Goal: Task Accomplishment & Management: Manage account settings

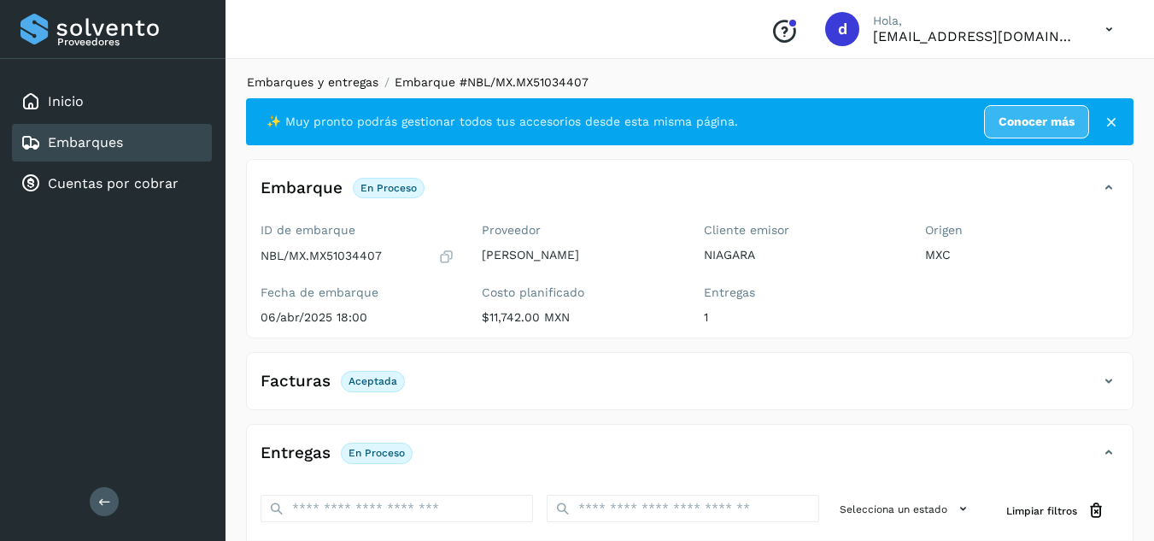
click at [313, 82] on link "Embarques y entregas" at bounding box center [313, 82] width 132 height 14
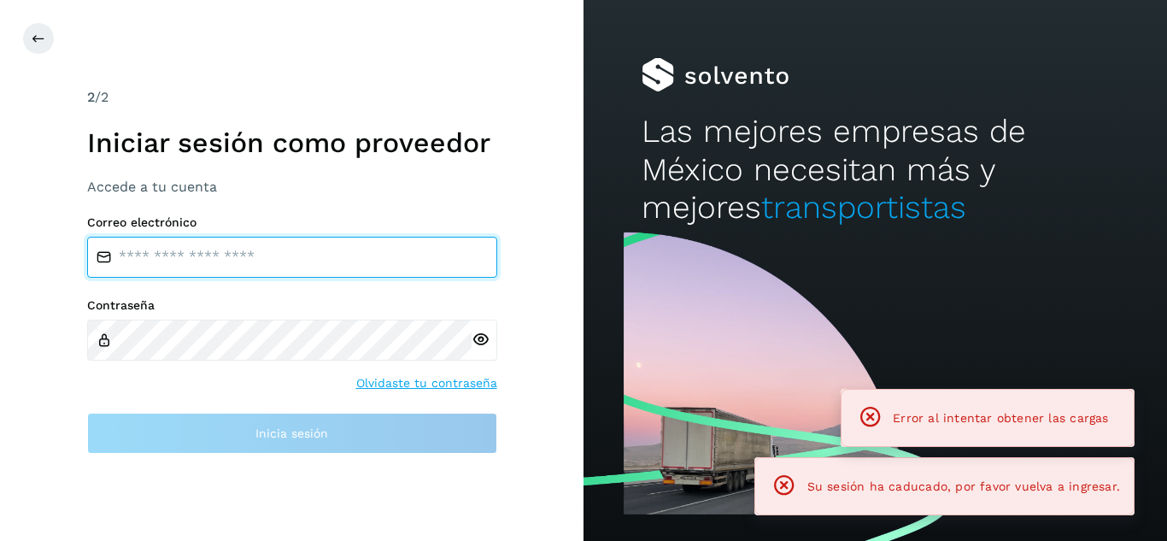
type input "**********"
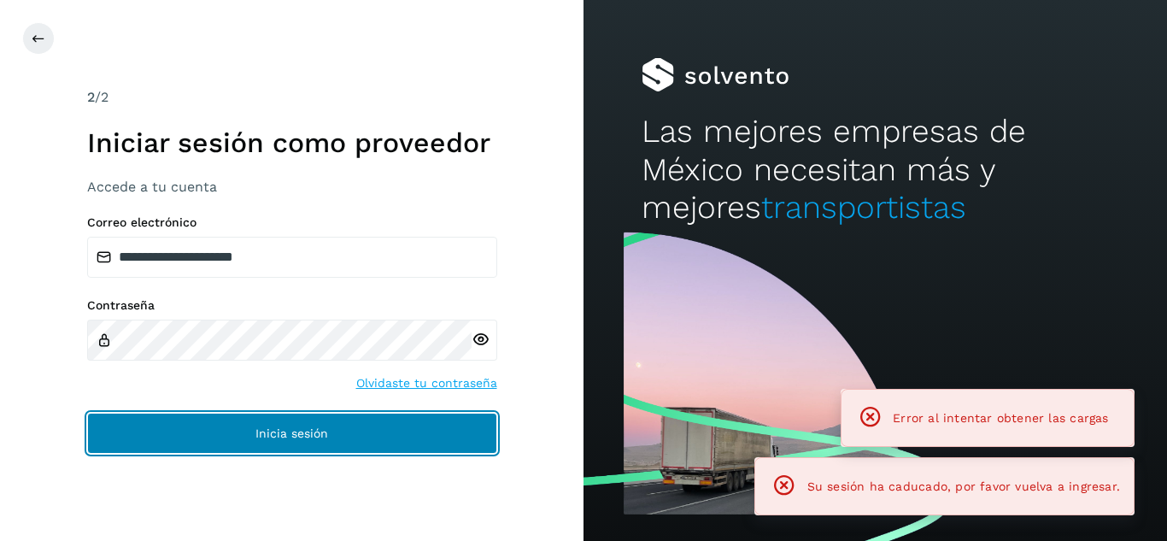
drag, startPoint x: 257, startPoint y: 417, endPoint x: 241, endPoint y: 373, distance: 46.5
click at [256, 417] on button "Inicia sesión" at bounding box center [292, 433] width 410 height 41
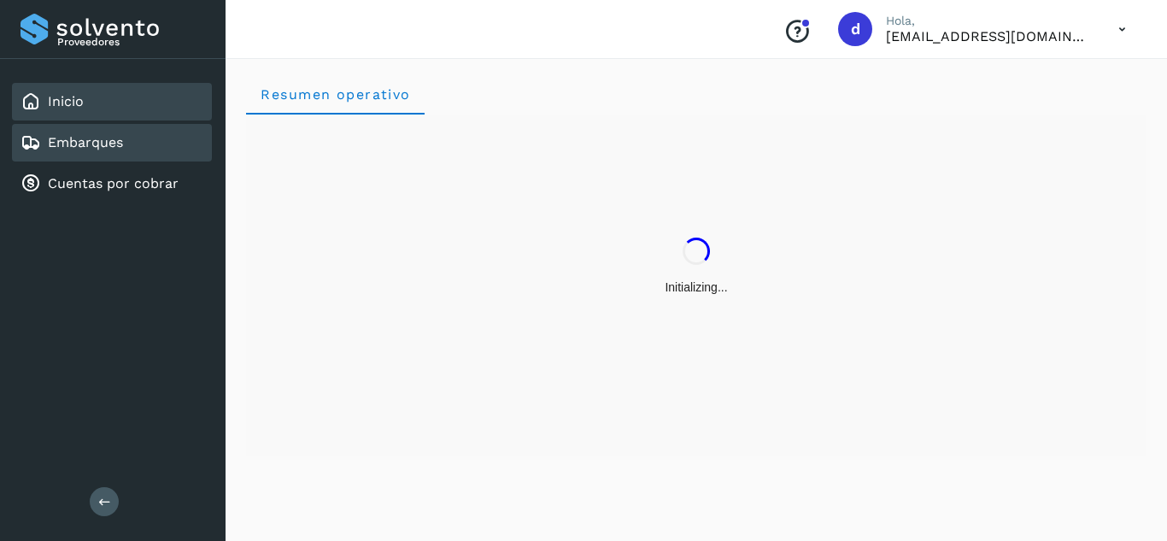
click at [148, 145] on div "Embarques" at bounding box center [112, 143] width 200 height 38
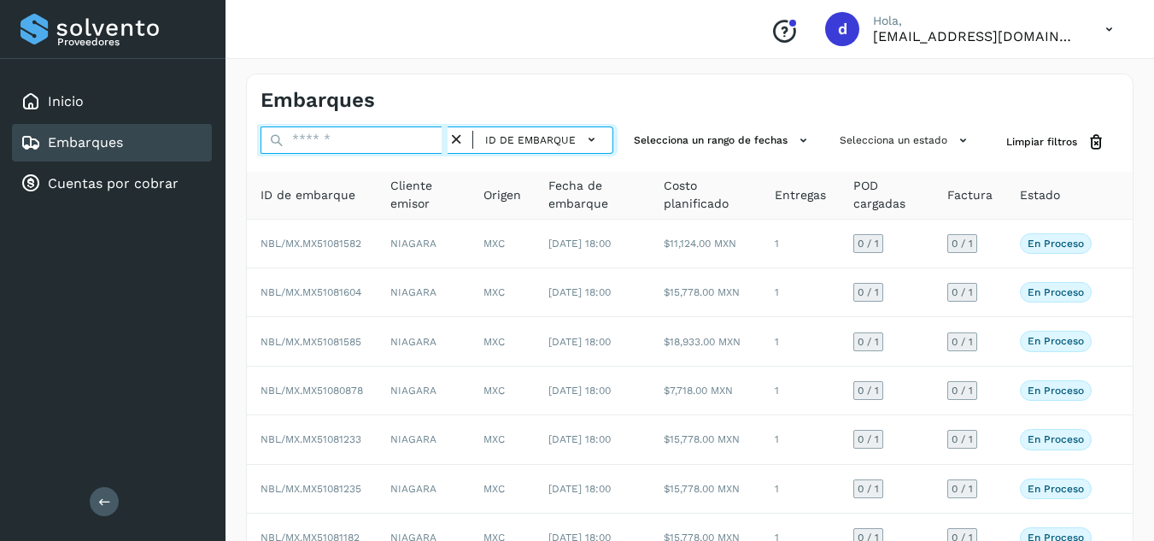
click at [406, 143] on input "text" at bounding box center [354, 139] width 187 height 27
click at [404, 143] on input "text" at bounding box center [354, 139] width 187 height 27
type input "*"
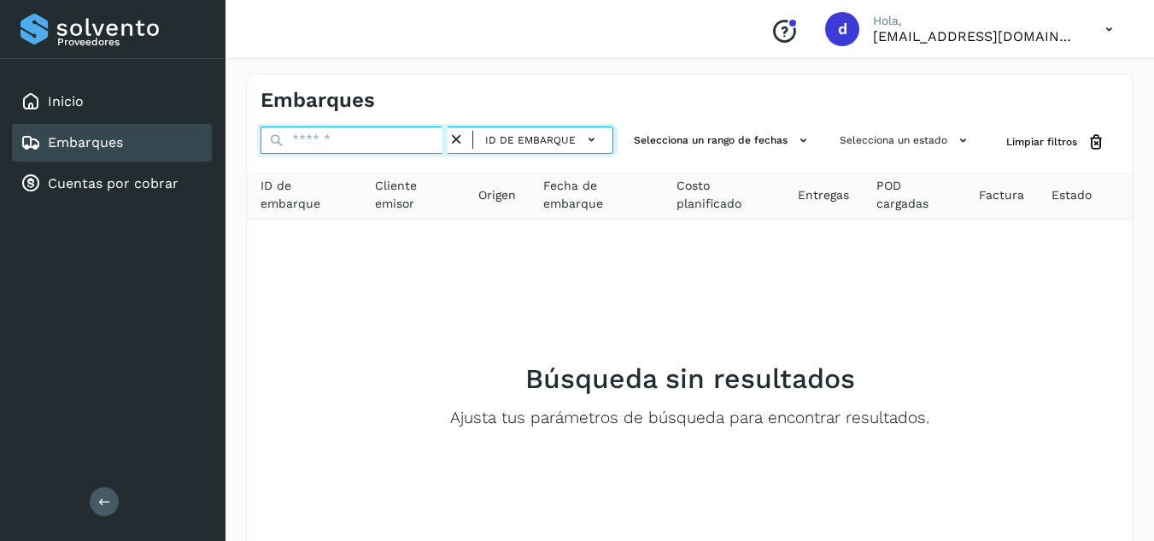
paste input "**********"
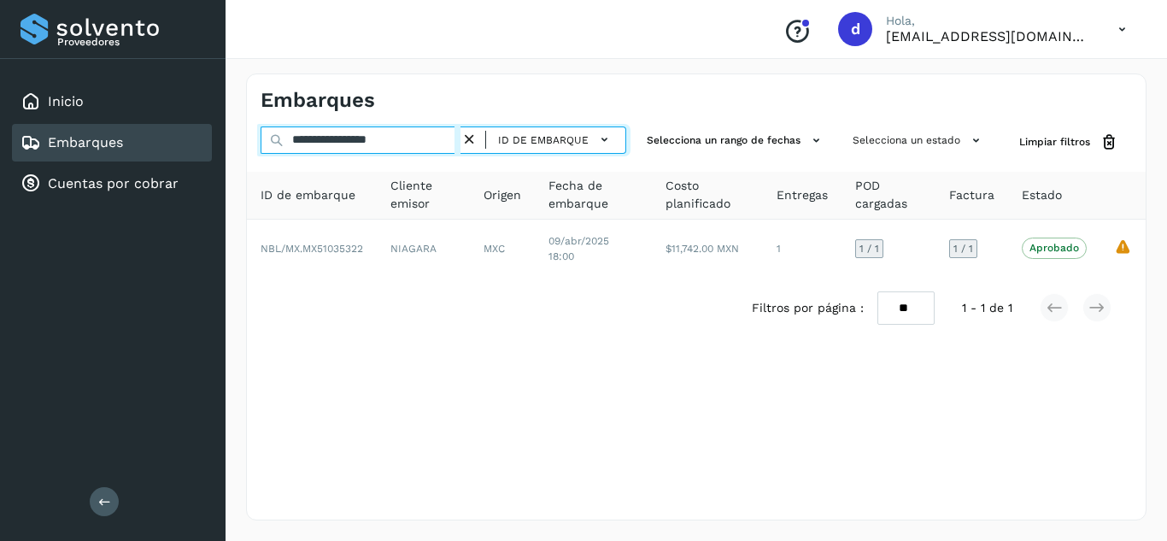
type input "**********"
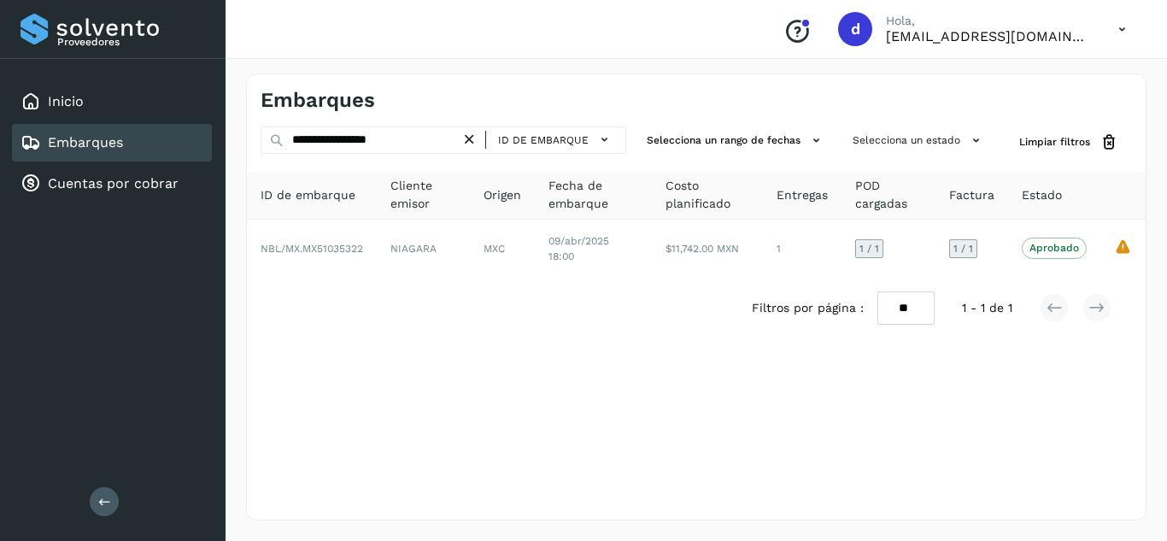
drag, startPoint x: 481, startPoint y: 132, endPoint x: 461, endPoint y: 141, distance: 22.6
click at [480, 132] on div "ID de embarque" at bounding box center [544, 139] width 166 height 27
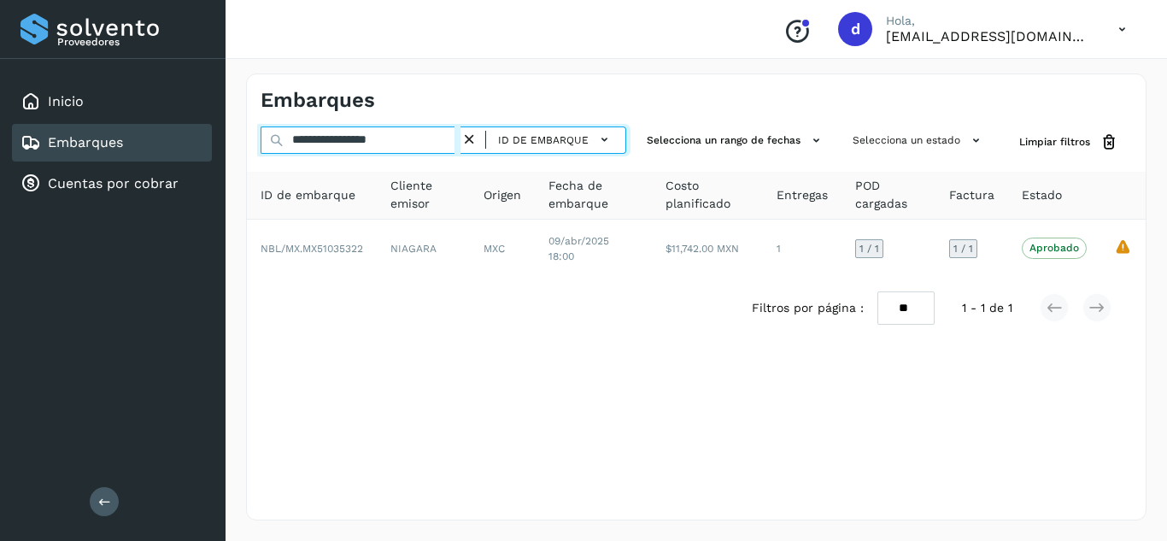
click at [461, 141] on input "**********" at bounding box center [361, 139] width 200 height 27
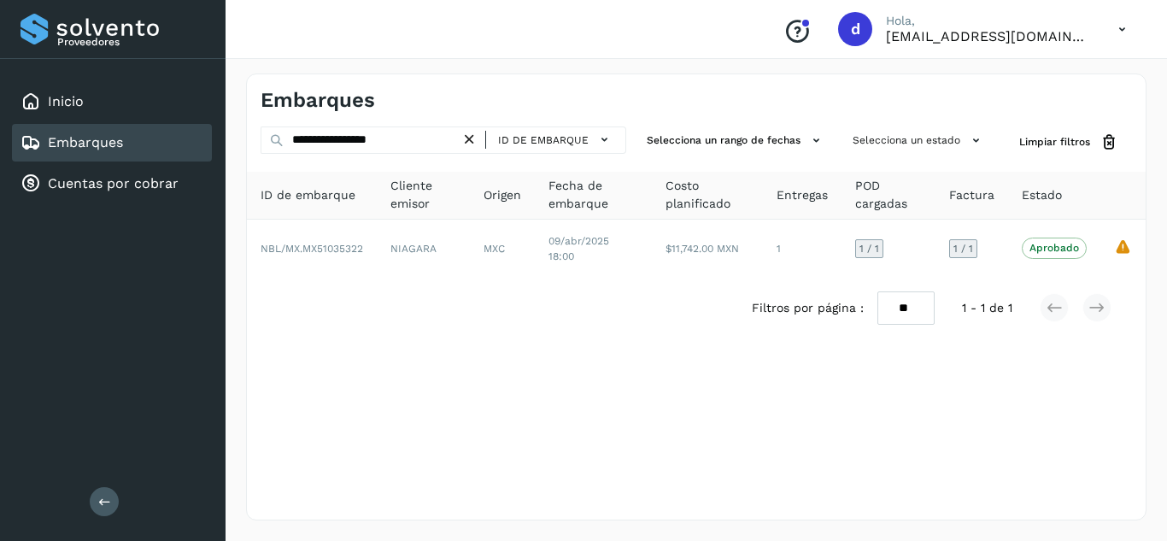
click at [470, 137] on icon at bounding box center [470, 140] width 18 height 18
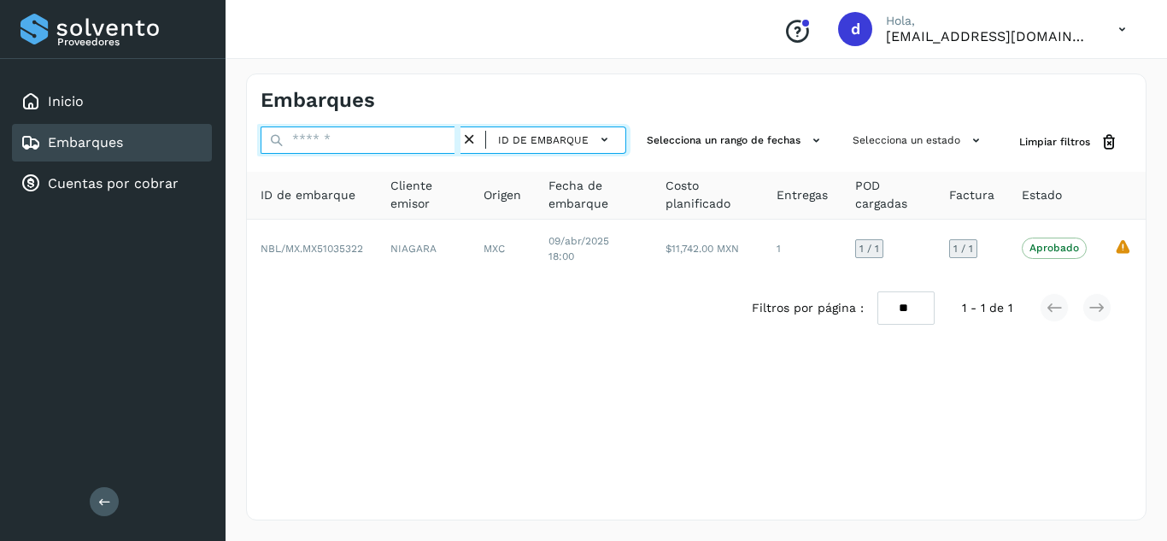
click at [424, 144] on input "text" at bounding box center [361, 139] width 200 height 27
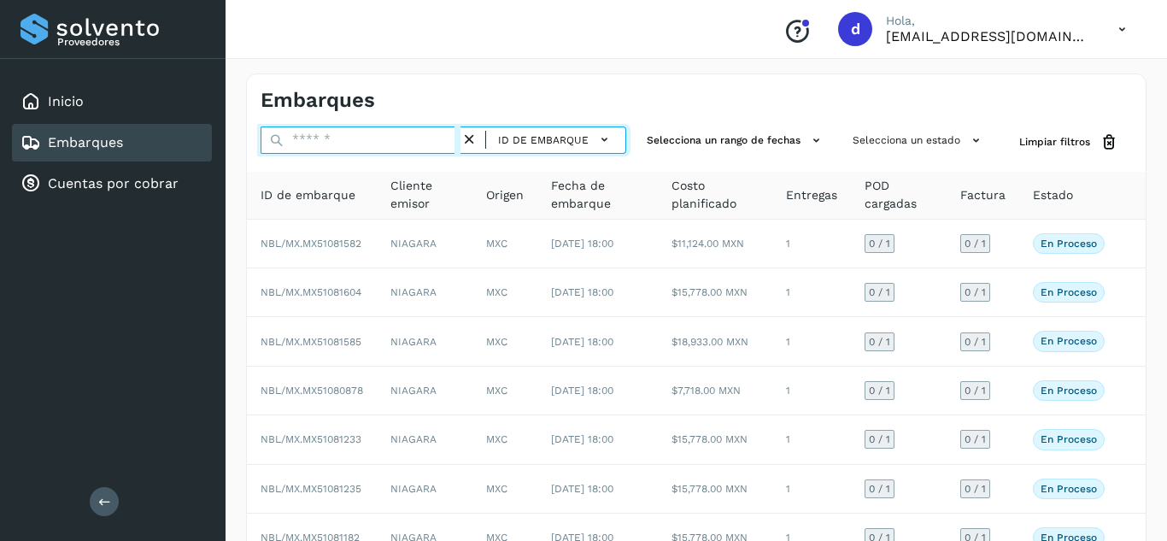
paste input "**********"
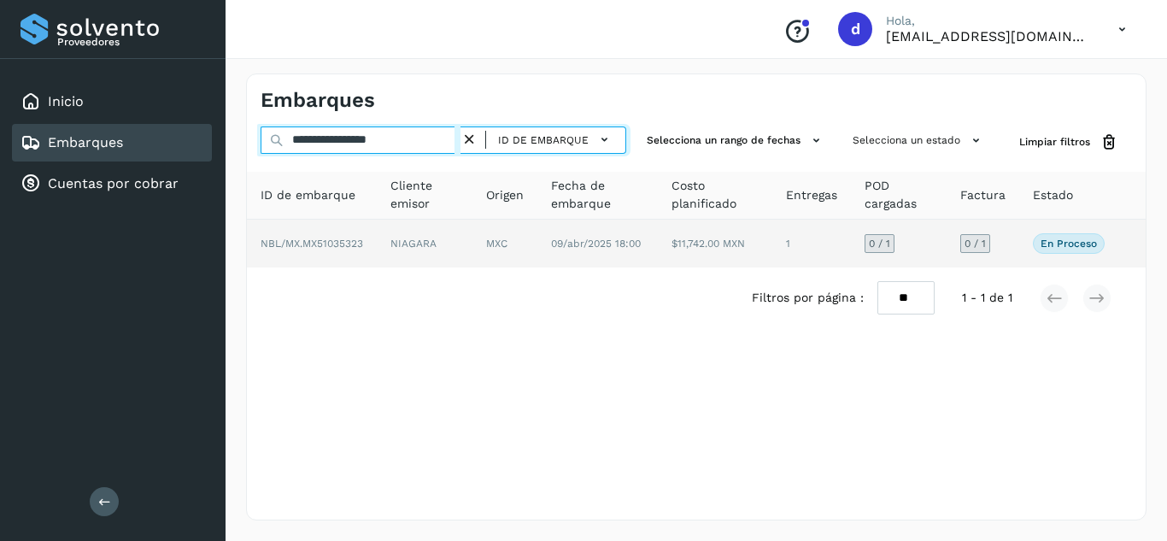
type input "**********"
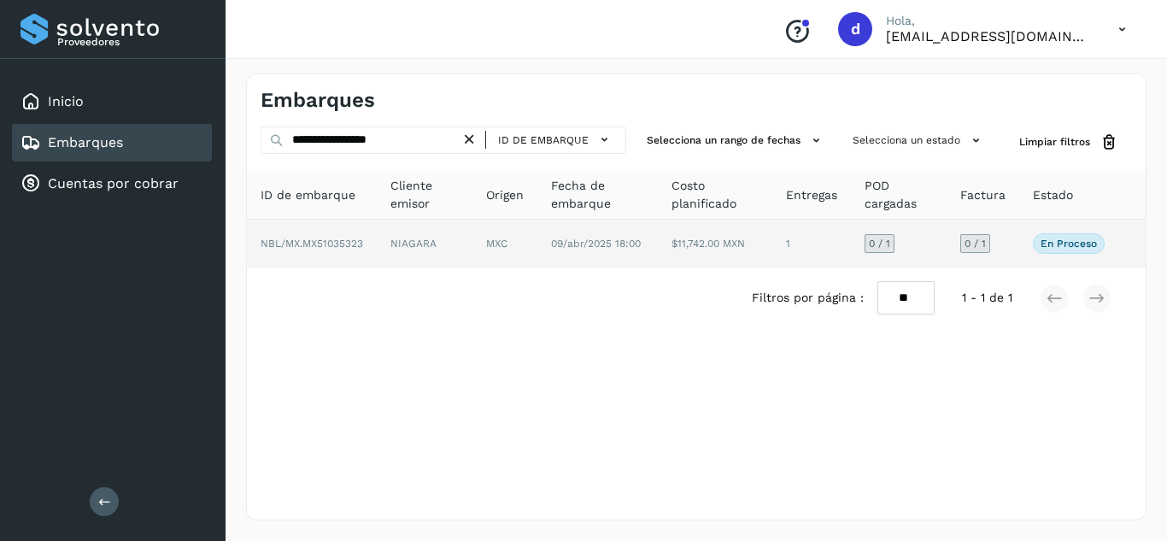
click at [348, 243] on span "NBL/MX.MX51035323" at bounding box center [312, 244] width 103 height 12
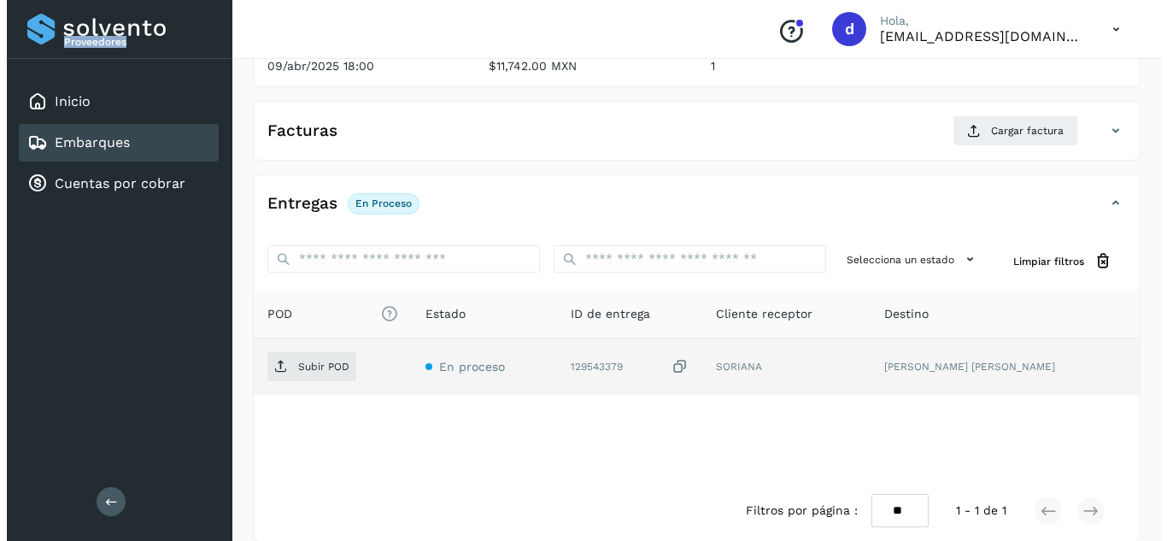
scroll to position [273, 0]
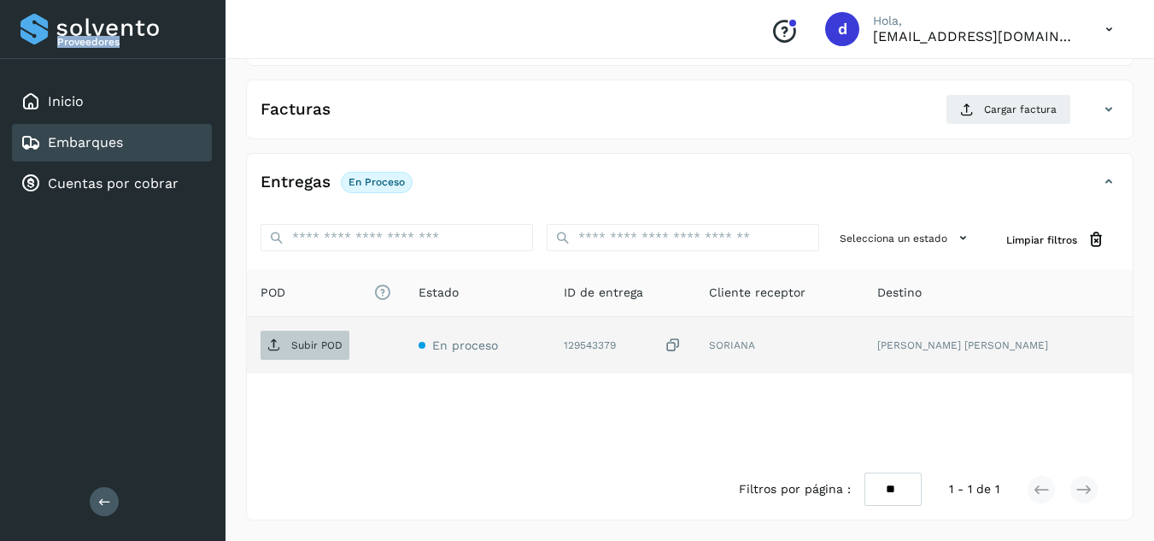
click at [302, 346] on p "Subir POD" at bounding box center [316, 345] width 51 height 12
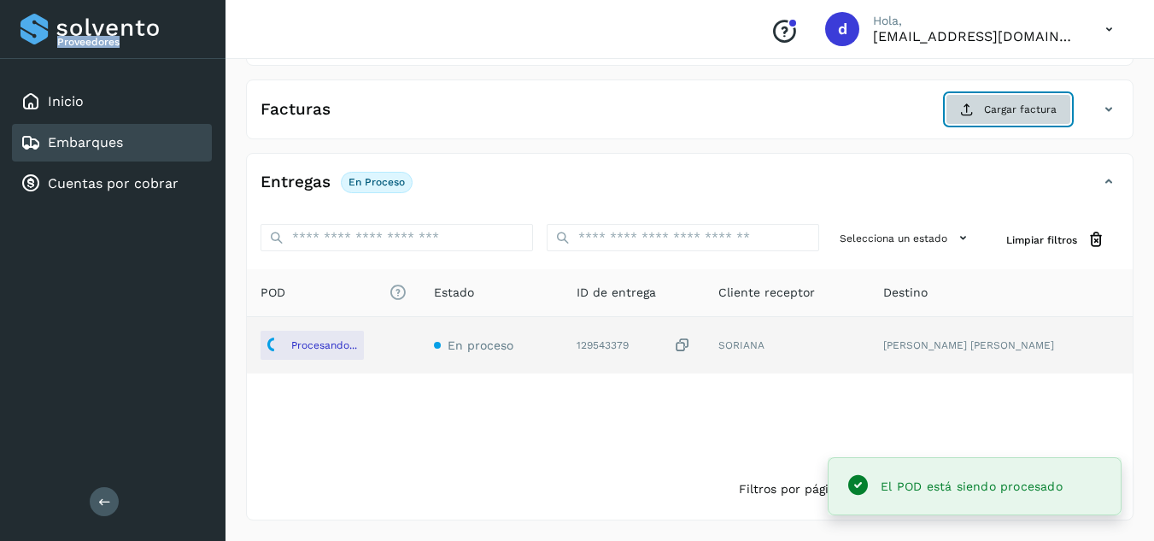
click at [998, 107] on span "Cargar factura" at bounding box center [1020, 109] width 73 height 15
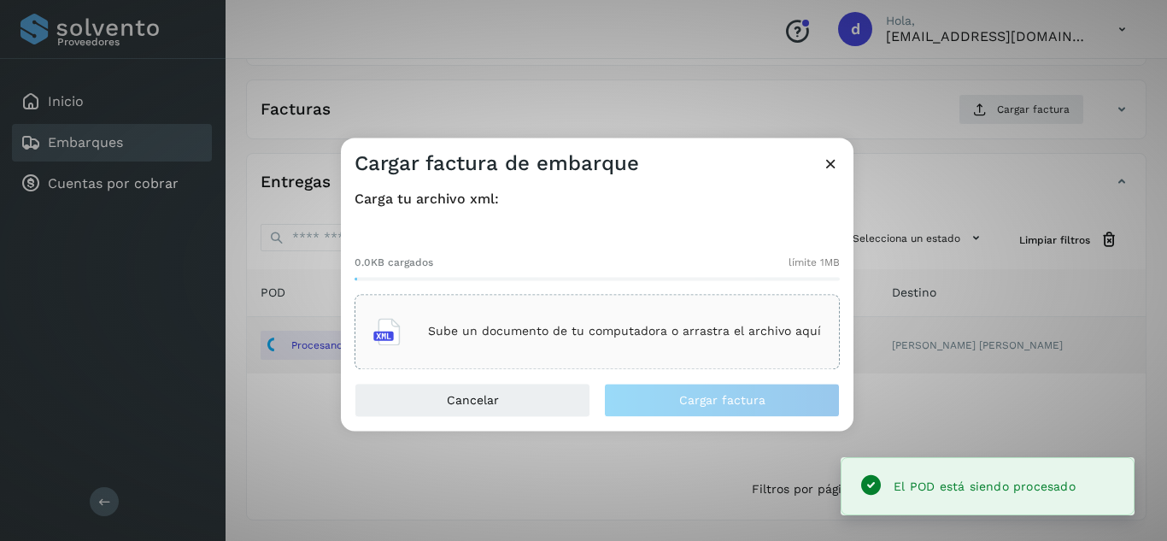
click at [688, 323] on div "Sube un documento de tu computadora o arrastra el archivo aquí" at bounding box center [597, 331] width 448 height 46
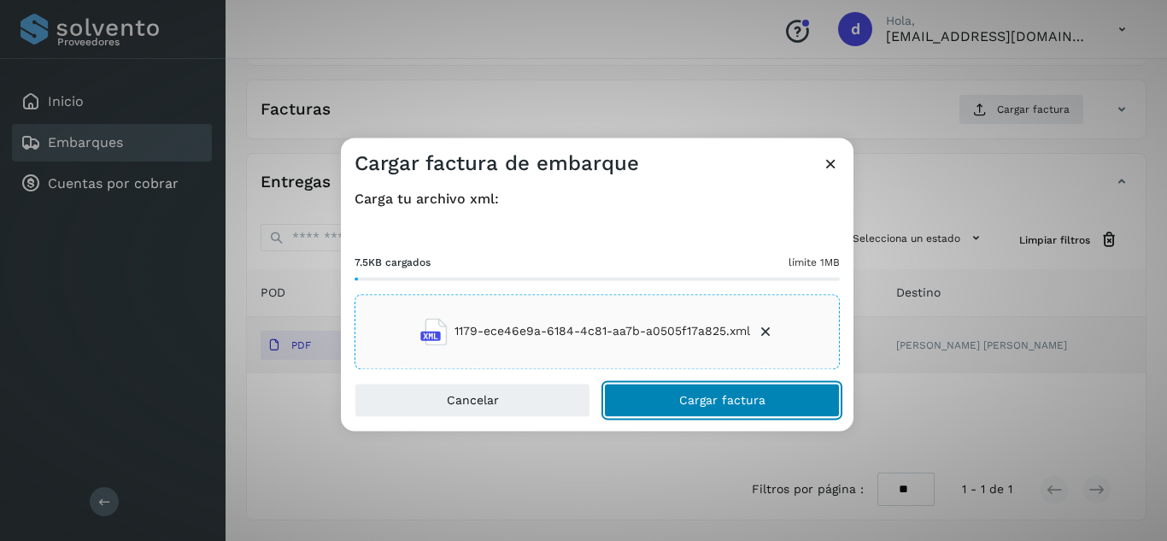
click at [703, 413] on button "Cargar factura" at bounding box center [722, 400] width 236 height 34
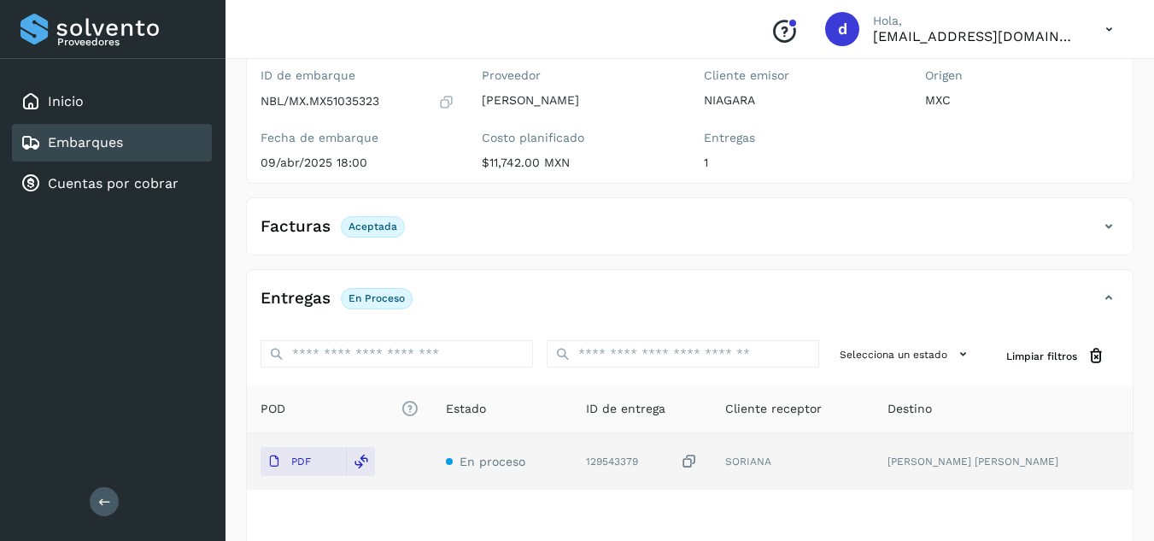
scroll to position [0, 0]
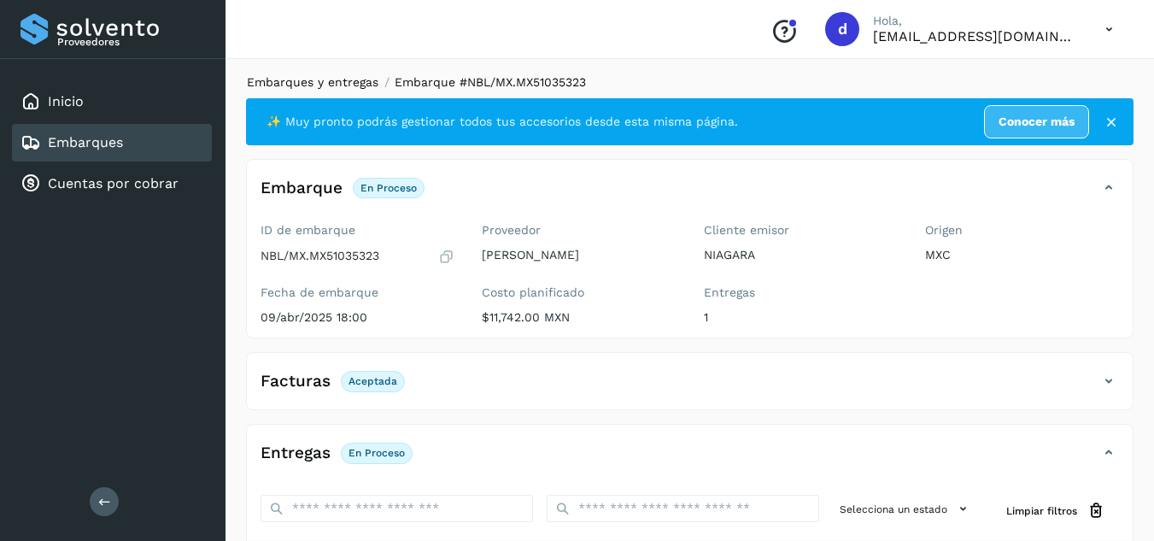
click at [285, 79] on link "Embarques y entregas" at bounding box center [313, 82] width 132 height 14
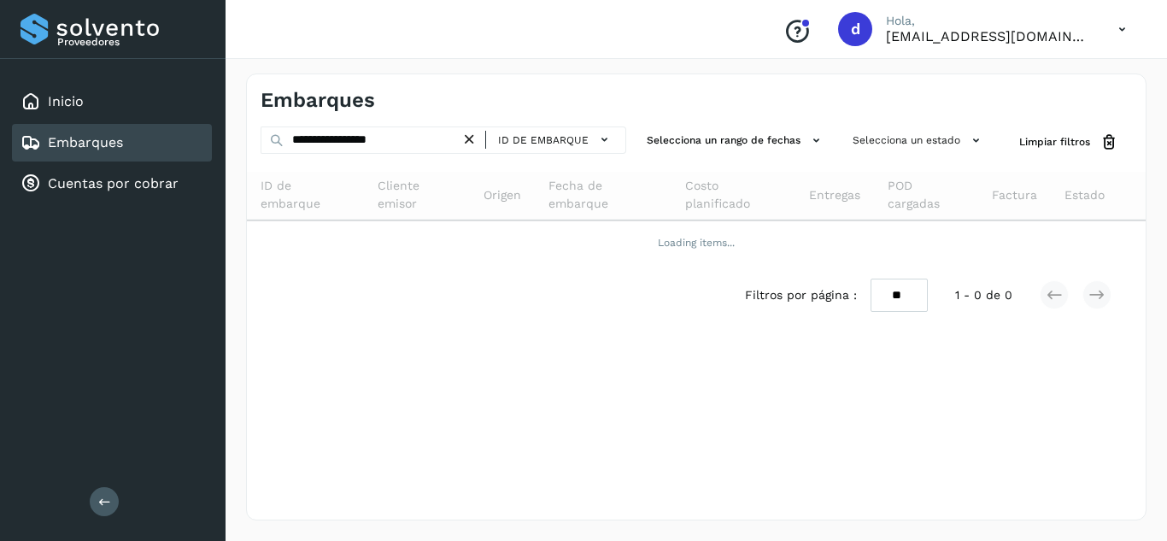
drag, startPoint x: 475, startPoint y: 138, endPoint x: 424, endPoint y: 141, distance: 51.4
click at [474, 138] on icon at bounding box center [470, 140] width 18 height 18
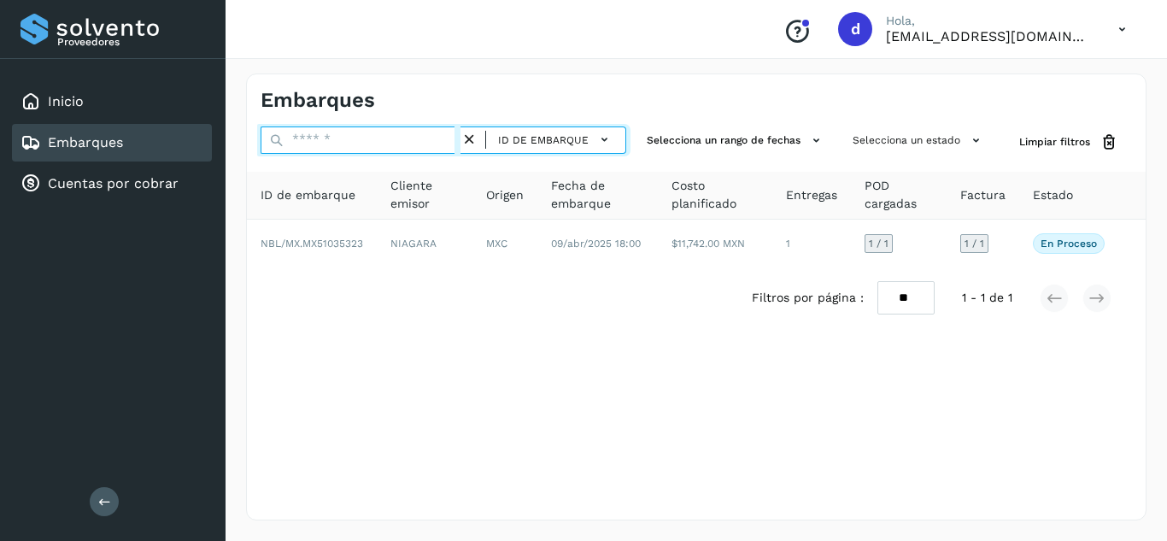
click at [422, 141] on input "text" at bounding box center [361, 139] width 200 height 27
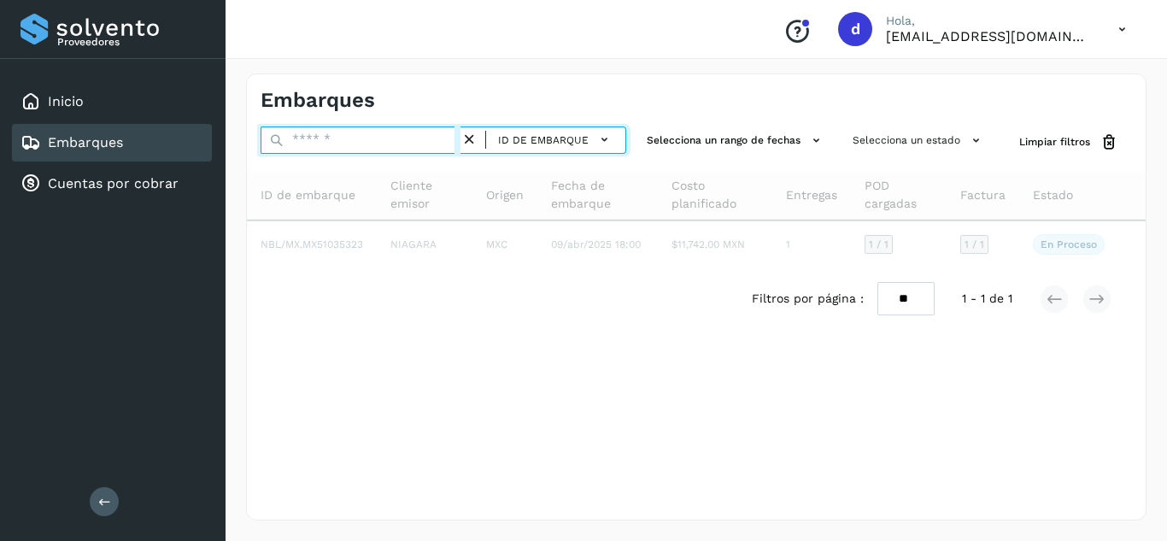
paste input "**********"
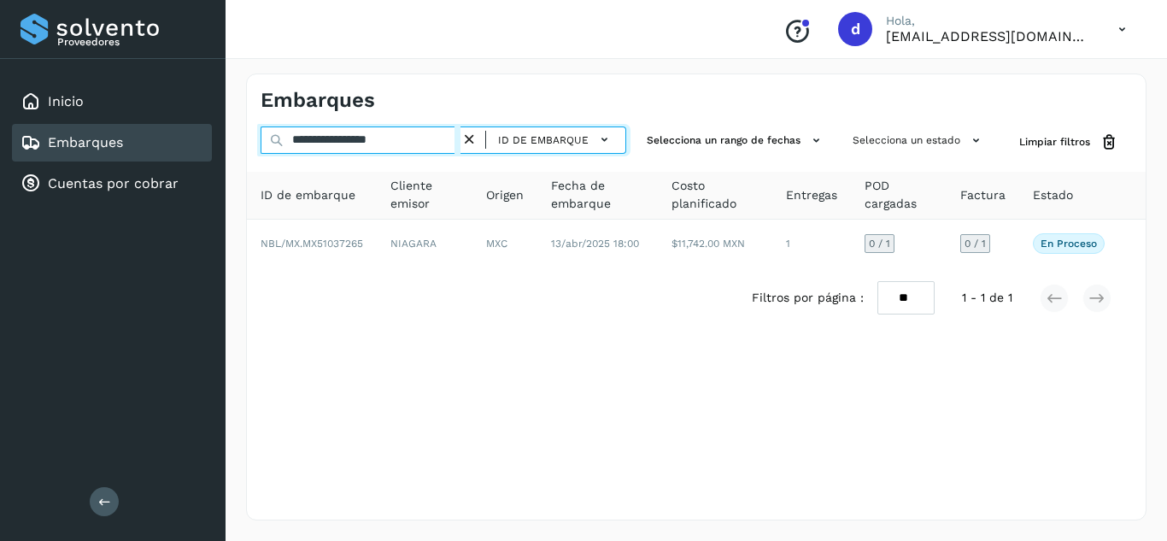
type input "**********"
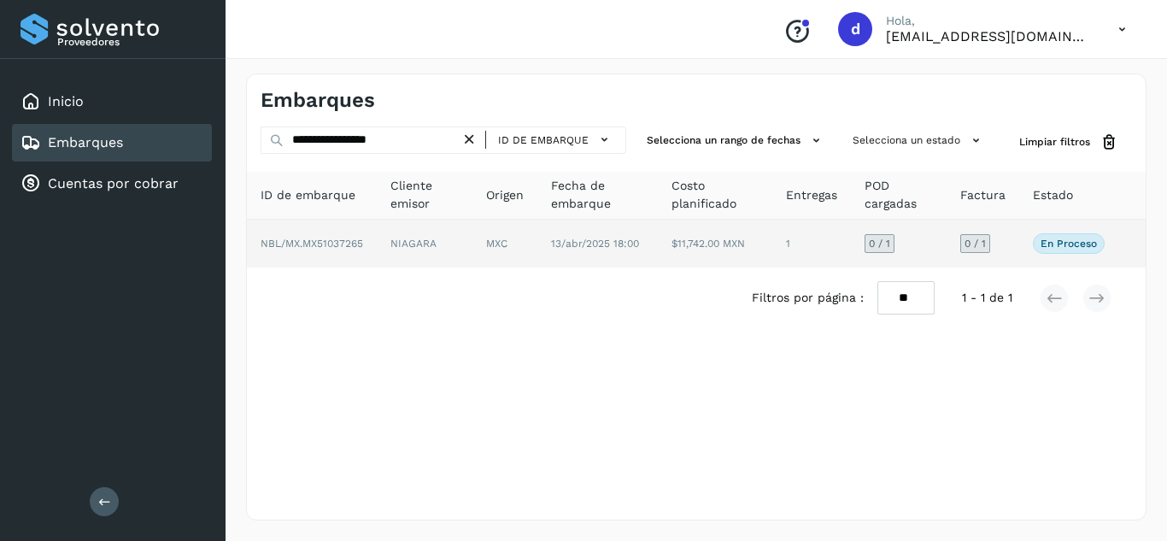
click at [315, 238] on span "NBL/MX.MX51037265" at bounding box center [312, 244] width 103 height 12
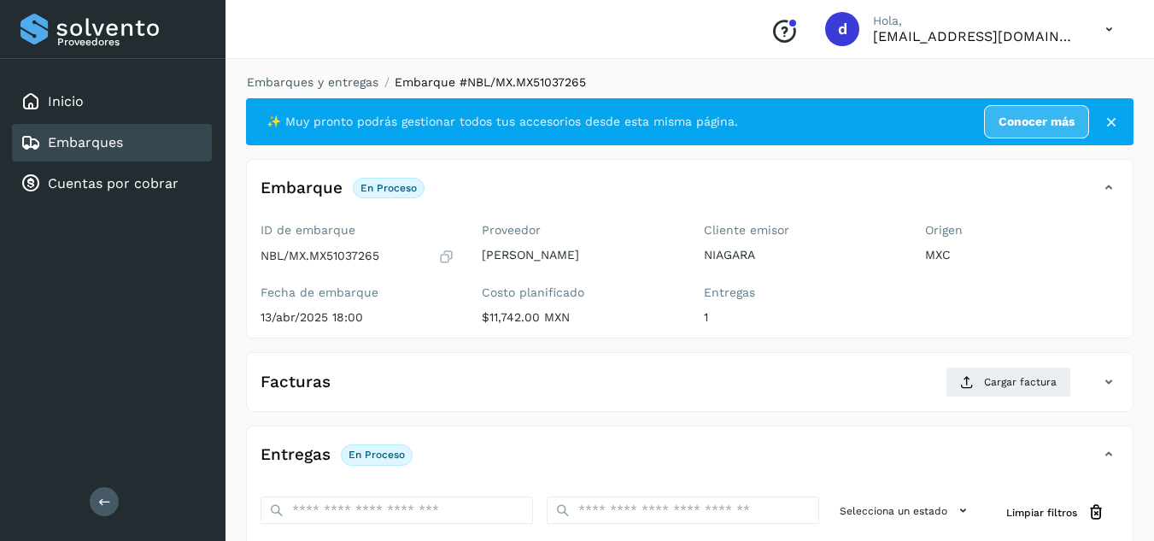
scroll to position [273, 0]
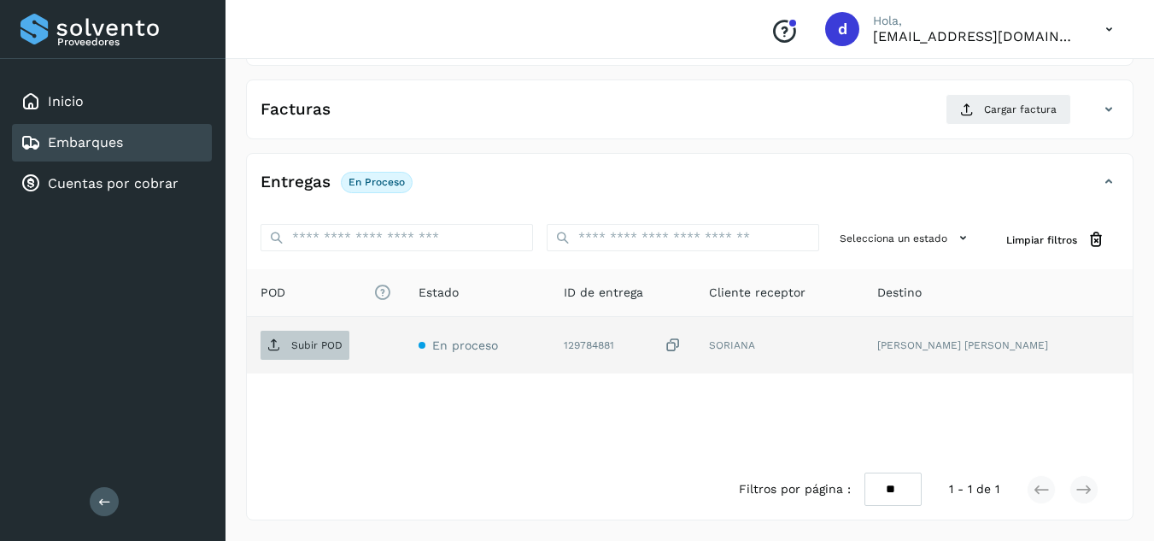
click at [297, 350] on p "Subir POD" at bounding box center [316, 345] width 51 height 12
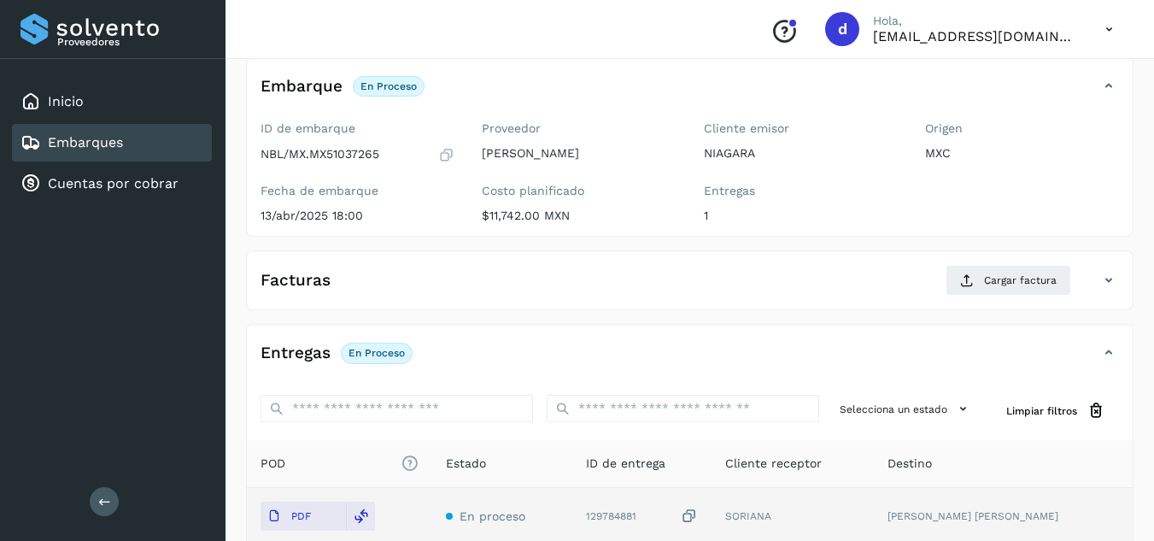
scroll to position [187, 0]
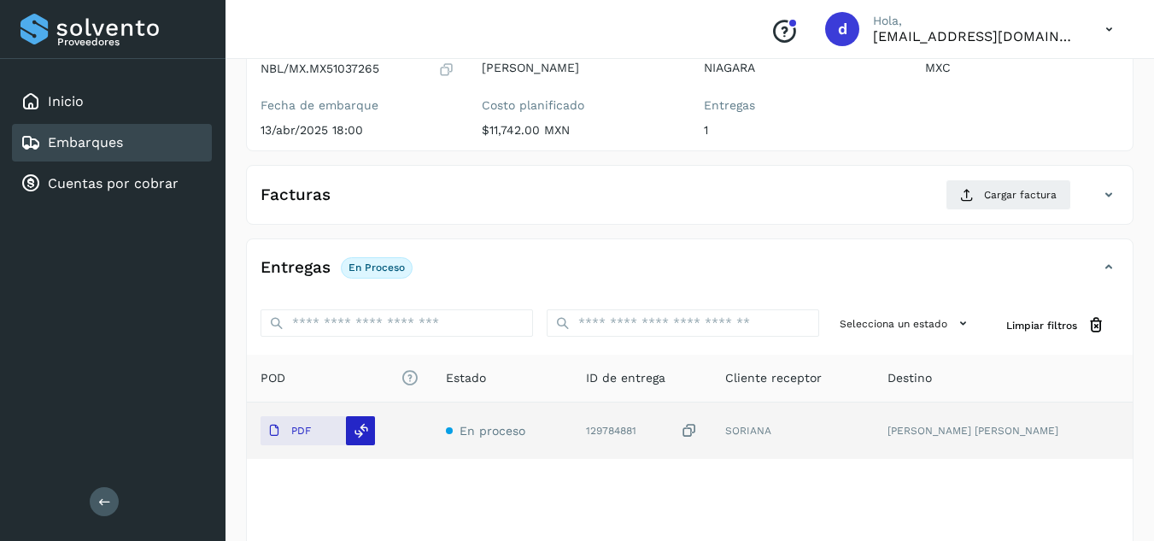
click at [350, 442] on div at bounding box center [360, 430] width 29 height 29
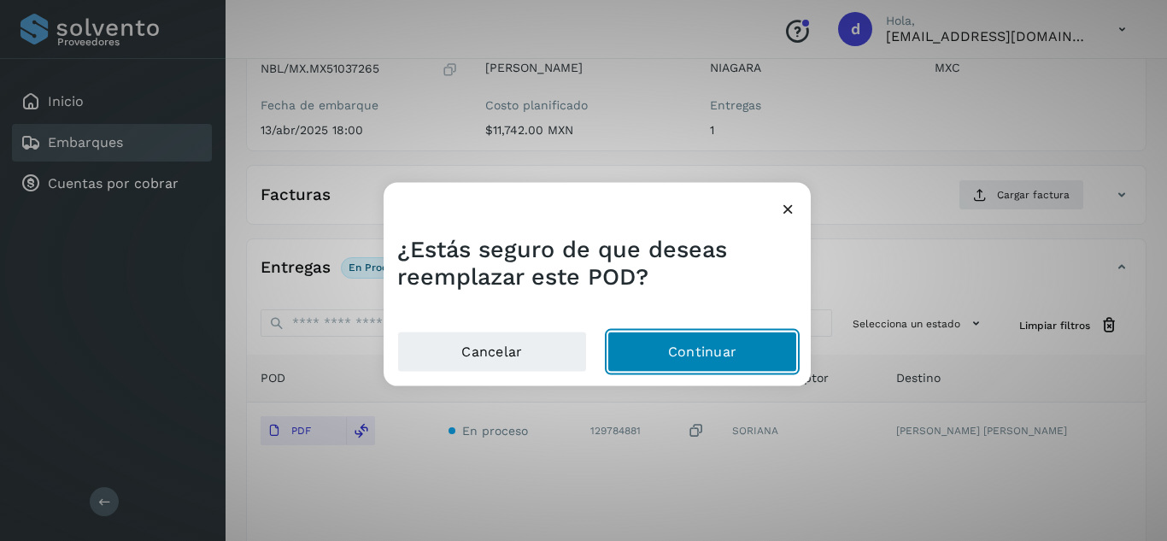
click at [683, 357] on button "Continuar" at bounding box center [703, 352] width 190 height 41
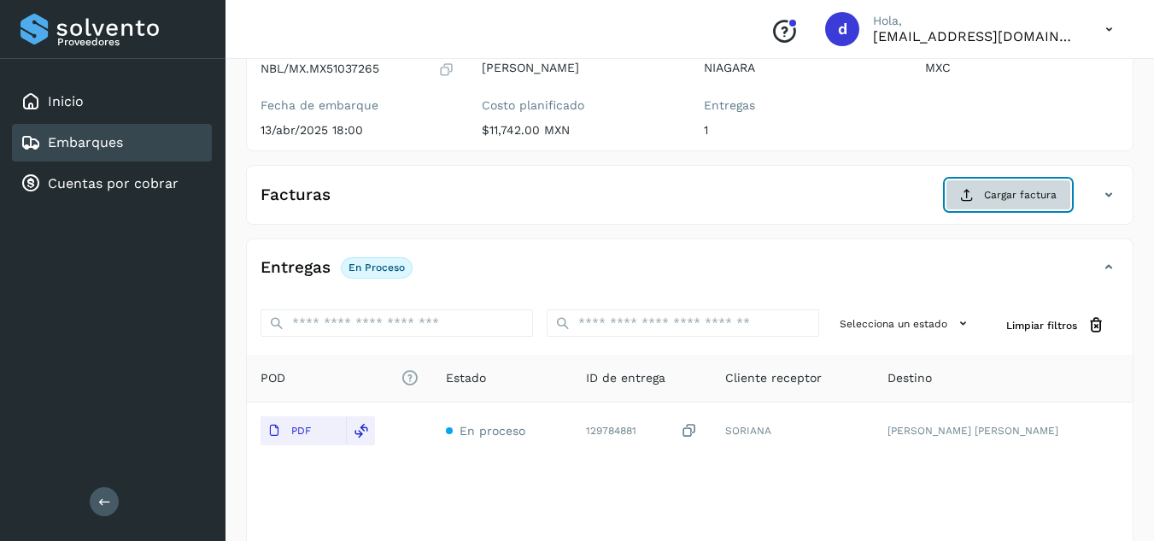
click at [1000, 195] on span "Cargar factura" at bounding box center [1020, 194] width 73 height 15
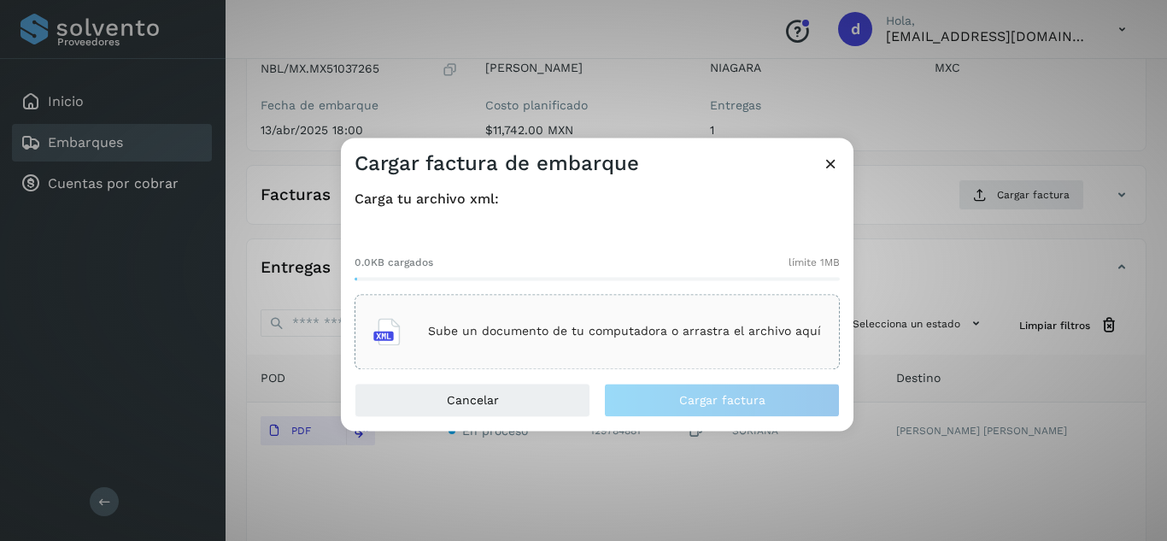
click at [590, 316] on div "Sube un documento de tu computadora o arrastra el archivo aquí" at bounding box center [597, 331] width 448 height 46
click at [742, 258] on div "0.0KB cargados límite 1MB" at bounding box center [597, 262] width 485 height 15
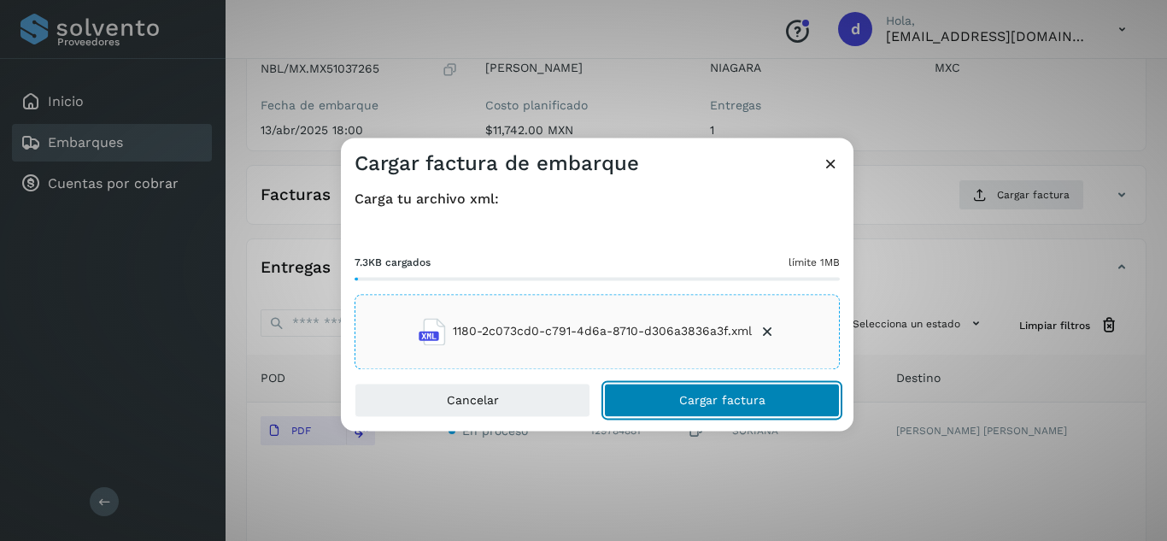
click at [736, 397] on span "Cargar factura" at bounding box center [722, 400] width 86 height 12
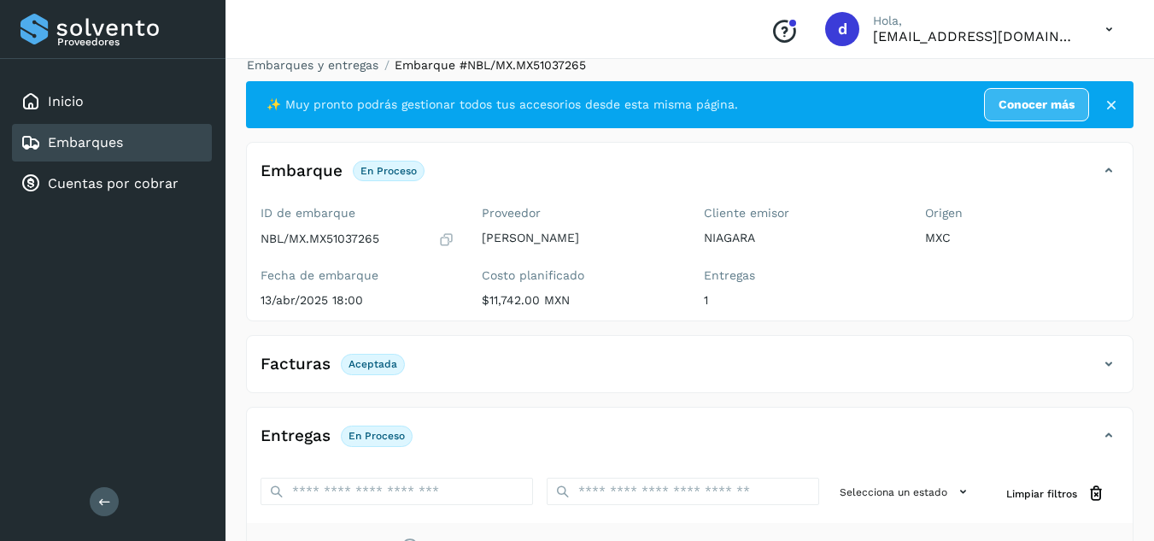
scroll to position [16, 0]
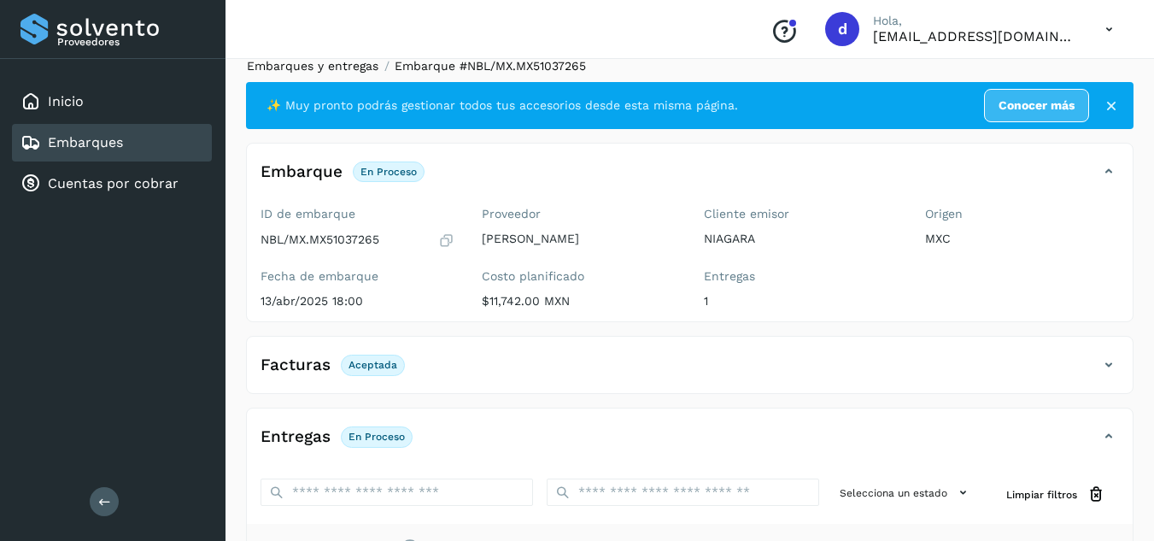
click at [283, 62] on link "Embarques y entregas" at bounding box center [313, 66] width 132 height 14
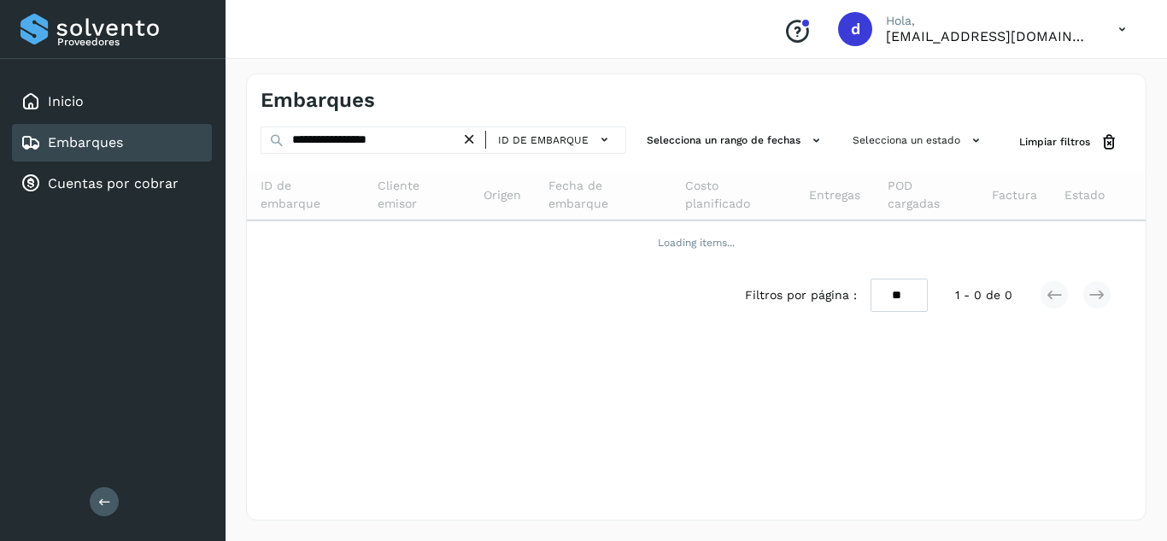
click at [469, 138] on icon at bounding box center [470, 140] width 18 height 18
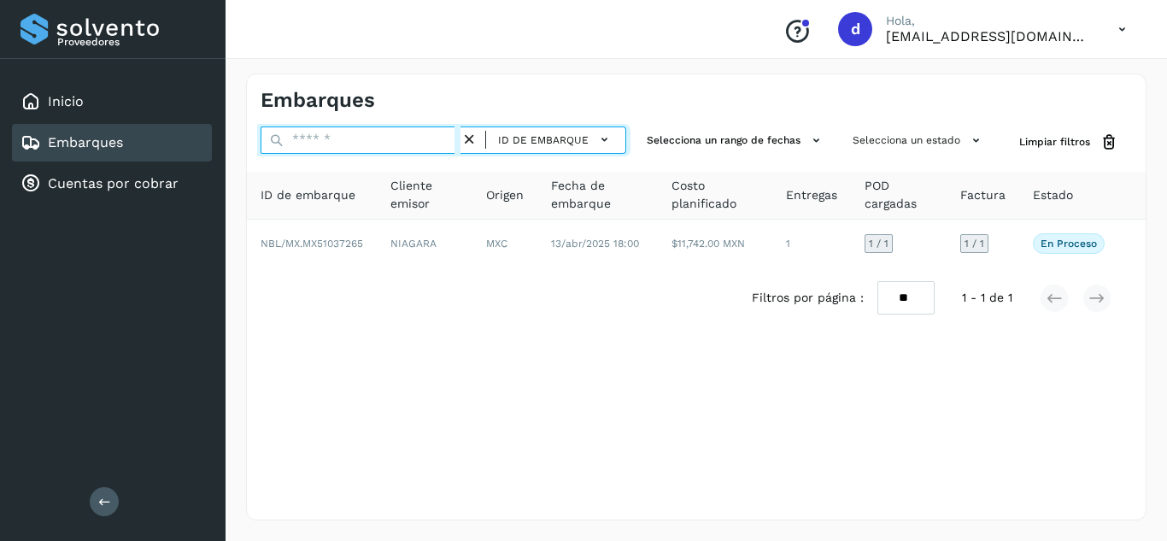
click at [449, 142] on input "text" at bounding box center [361, 139] width 200 height 27
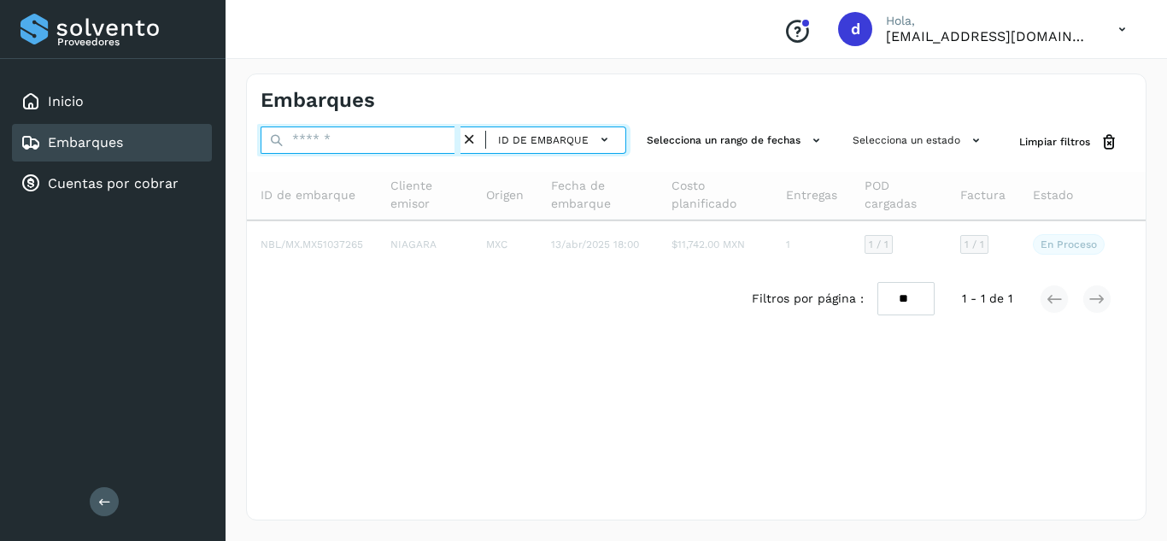
paste input "**********"
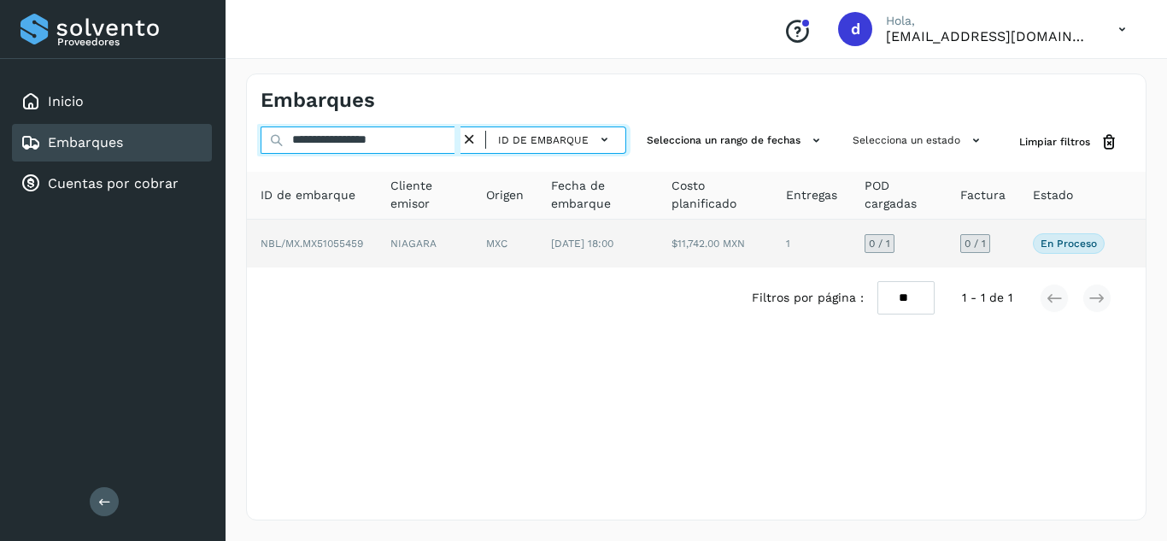
type input "**********"
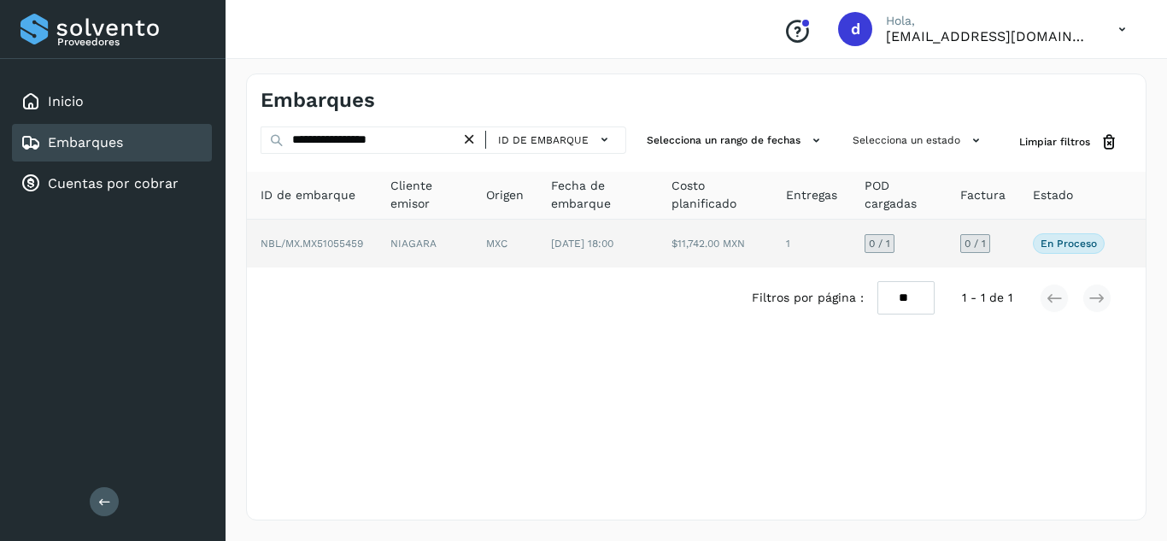
click at [314, 238] on span "NBL/MX.MX51055459" at bounding box center [312, 244] width 103 height 12
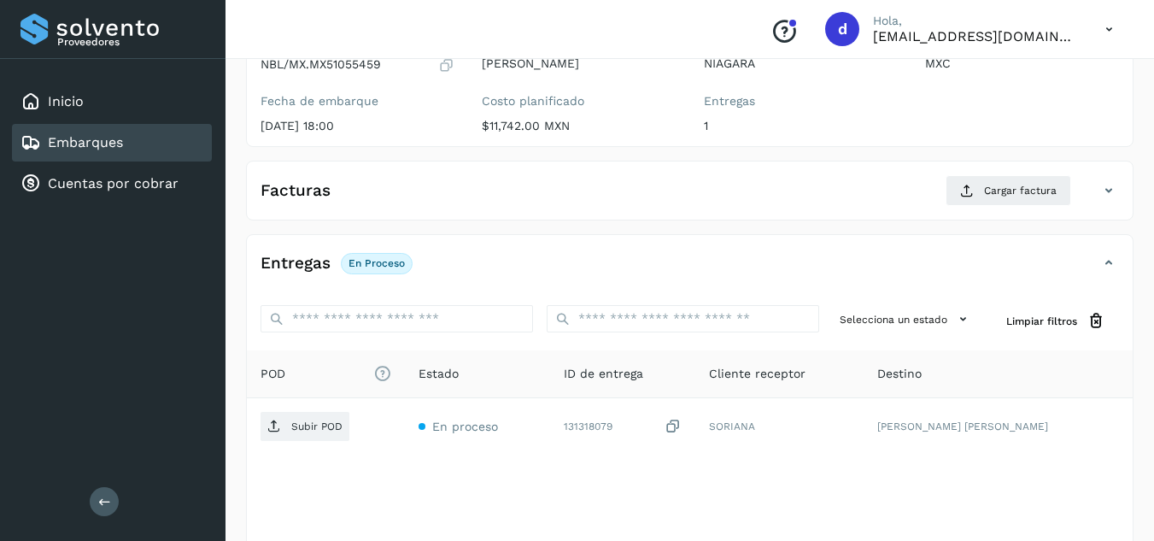
scroll to position [273, 0]
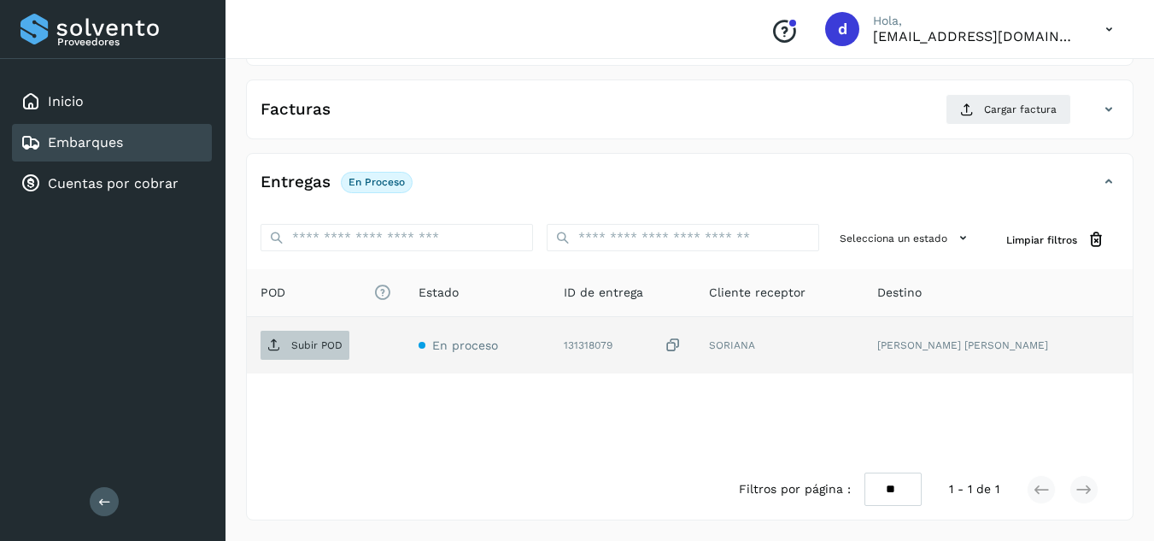
click at [322, 334] on span "Subir POD" at bounding box center [305, 345] width 89 height 27
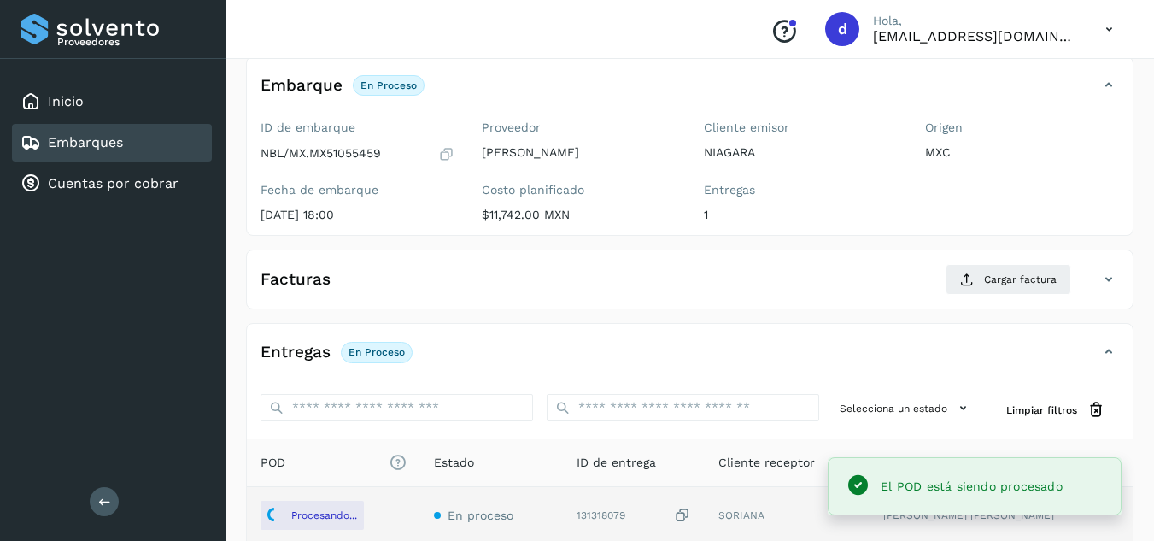
scroll to position [102, 0]
click at [978, 286] on button "Cargar factura" at bounding box center [1009, 280] width 126 height 31
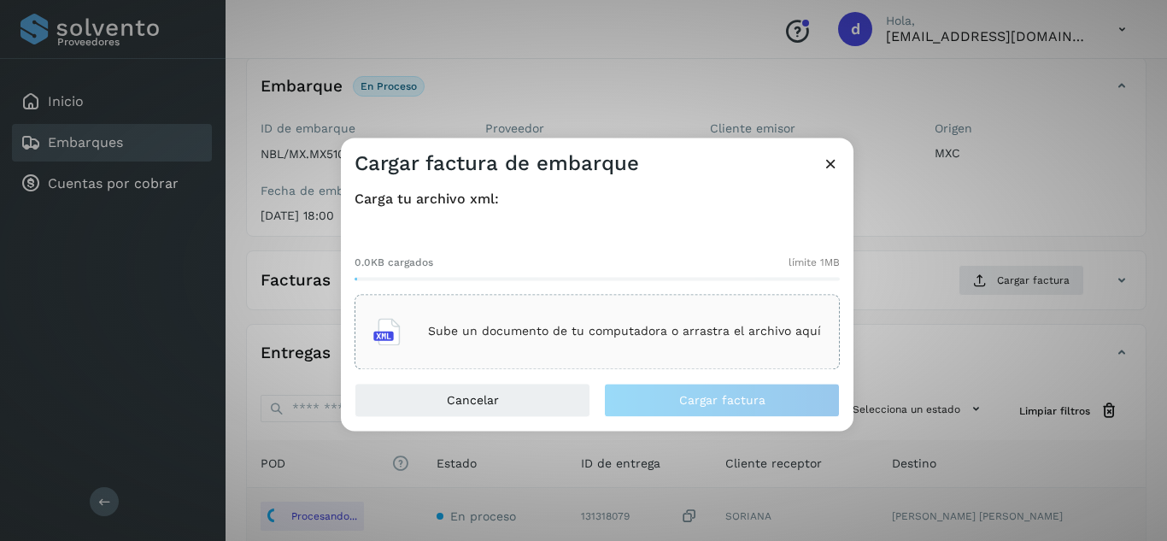
click at [496, 330] on p "Sube un documento de tu computadora o arrastra el archivo aquí" at bounding box center [624, 332] width 393 height 15
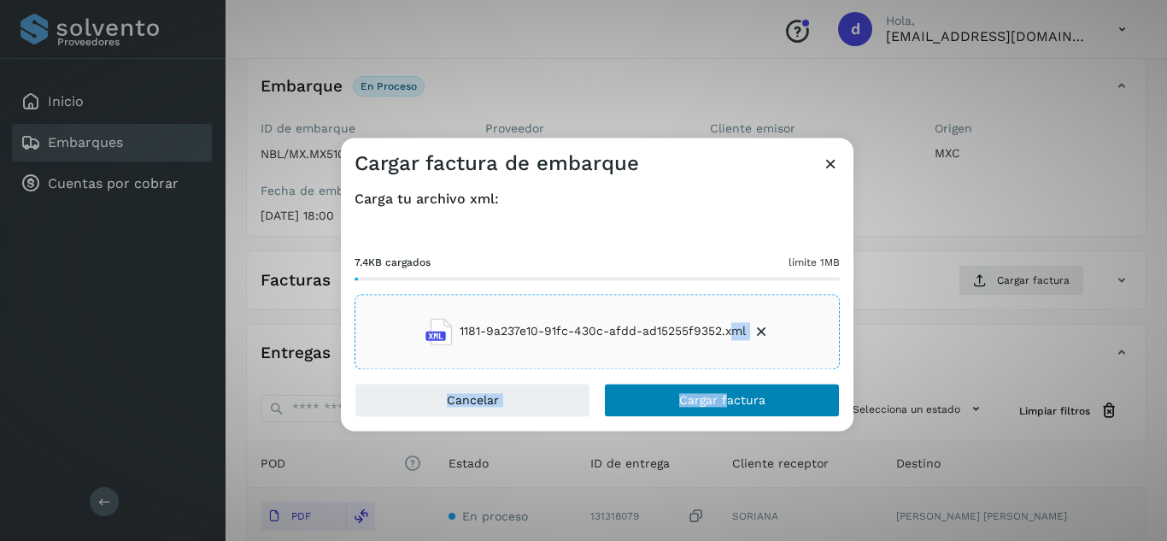
drag, startPoint x: 726, startPoint y: 384, endPoint x: 725, endPoint y: 394, distance: 10.3
click at [726, 394] on div "Cargar factura de embarque Carga tu archivo xml: 7.4KB cargados límite 1MB 1181…" at bounding box center [597, 284] width 513 height 293
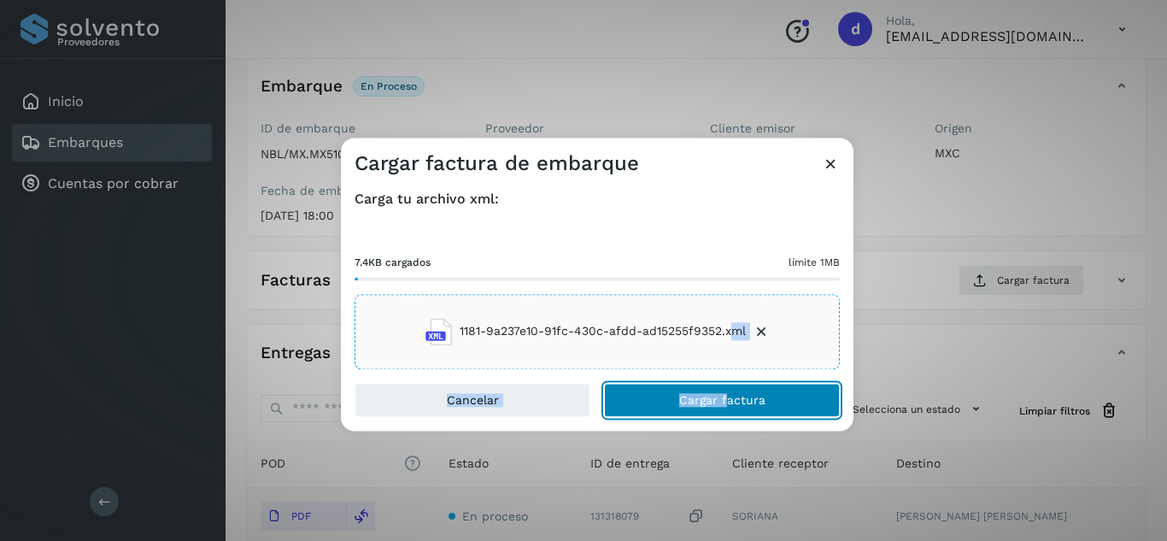
click at [725, 394] on span "Cargar factura" at bounding box center [722, 400] width 86 height 12
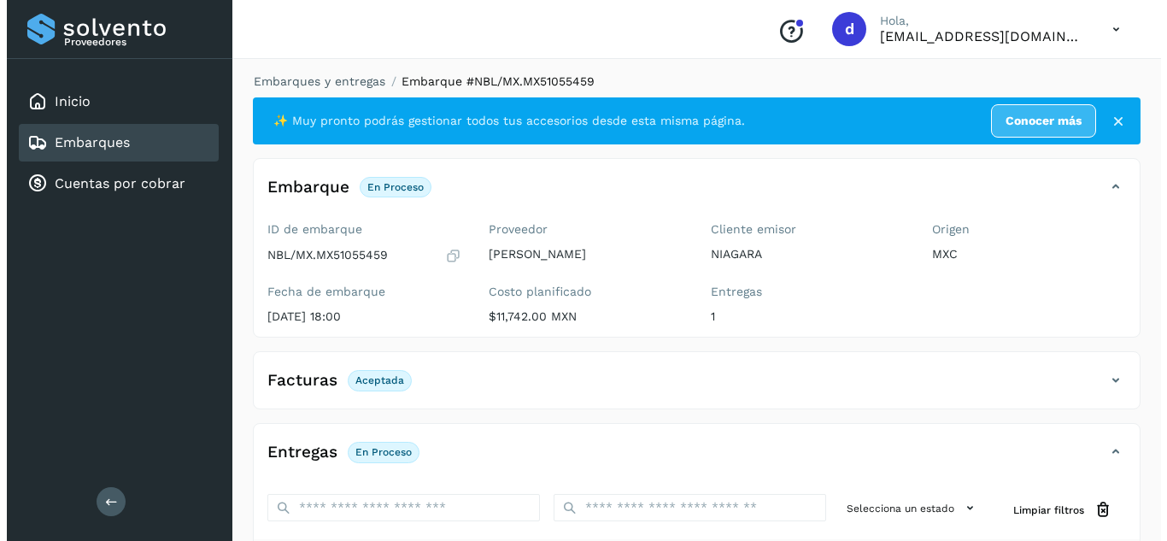
scroll to position [0, 0]
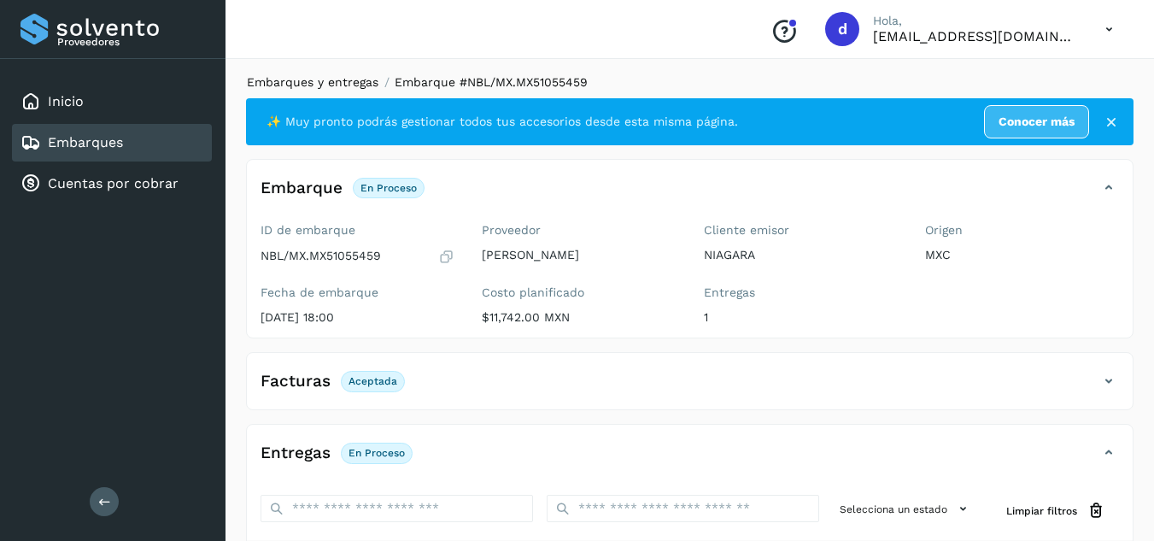
click at [326, 85] on link "Embarques y entregas" at bounding box center [313, 82] width 132 height 14
